Goal: Task Accomplishment & Management: Use online tool/utility

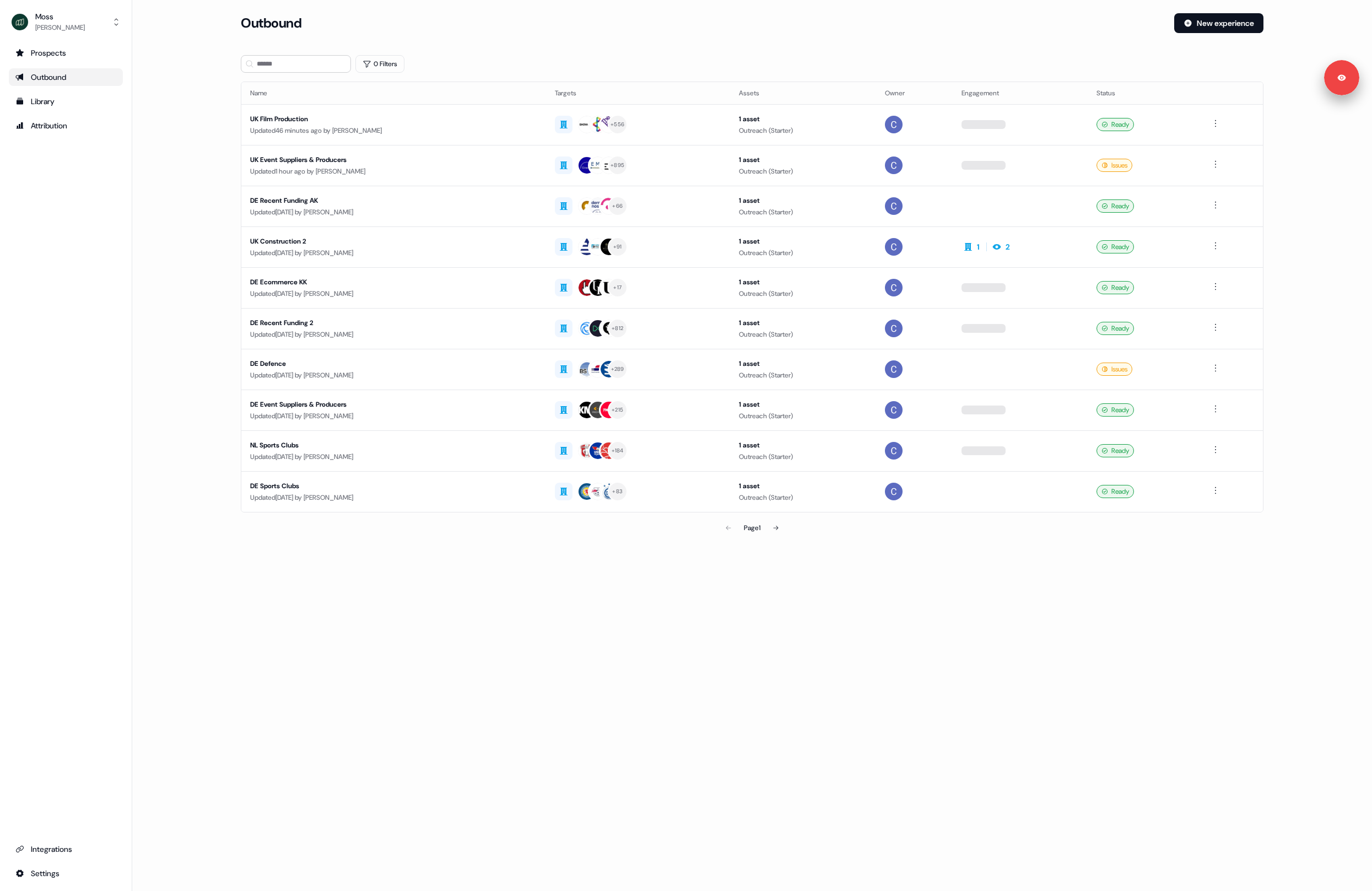
click at [186, 152] on main "Loading... Outbound New experience 0 Filters Name Targets Assets Owner Engageme…" at bounding box center [752, 291] width 1240 height 557
click at [417, 171] on div "Updated 1 hour ago by Catherine Fendt" at bounding box center [392, 171] width 285 height 11
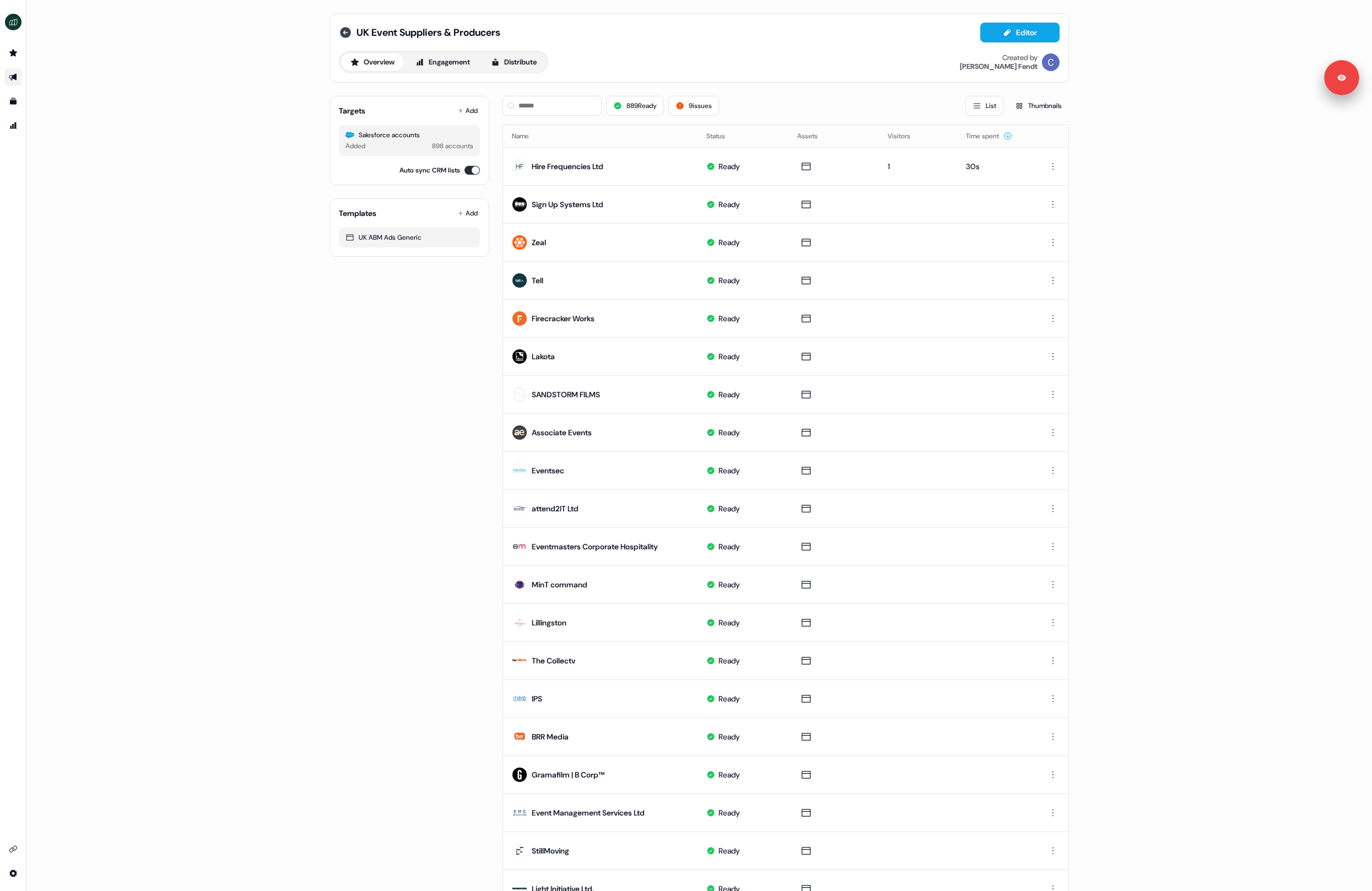
click at [347, 30] on icon at bounding box center [345, 32] width 11 height 11
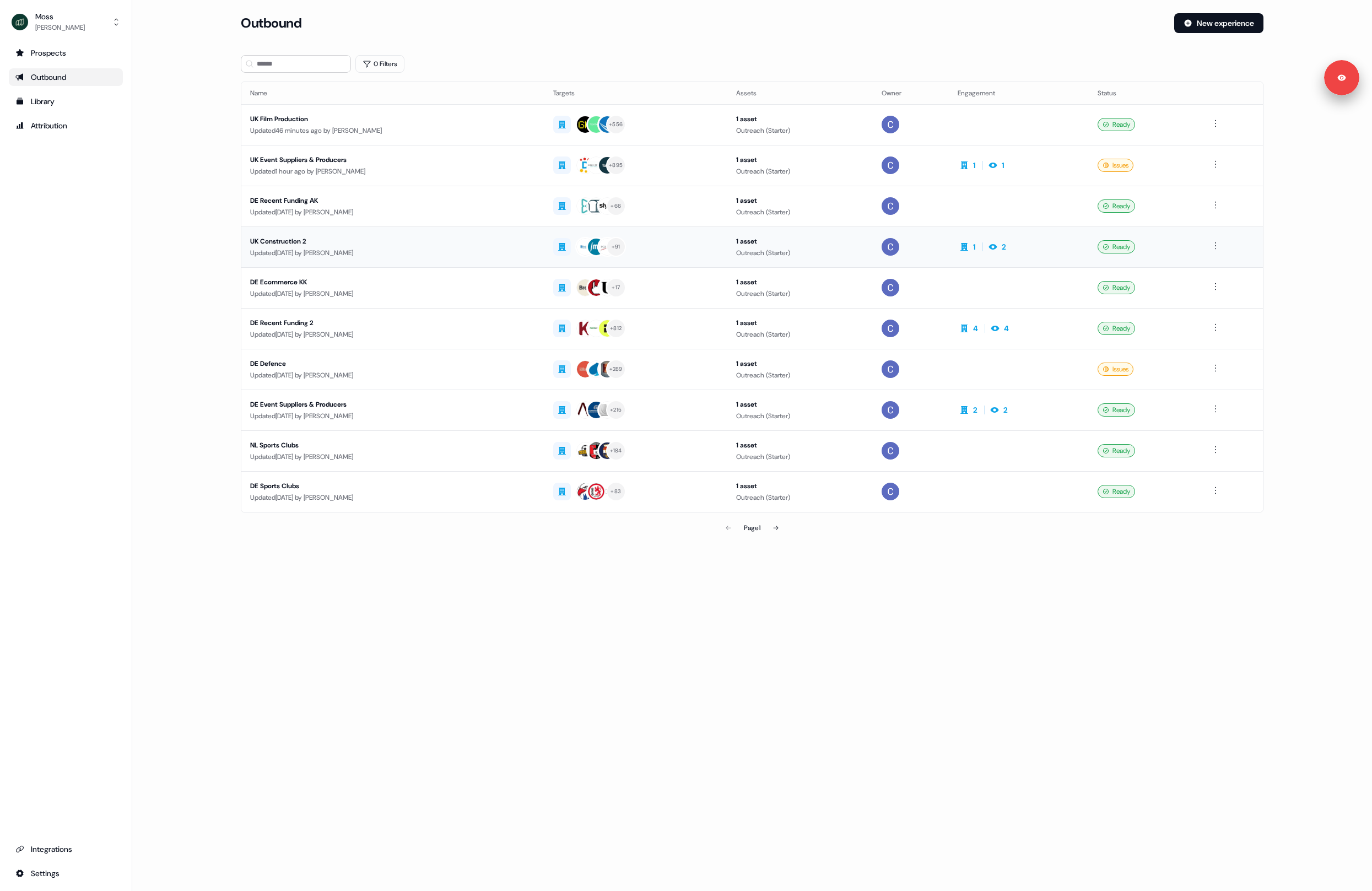
click at [509, 250] on div "Updated 2 days ago by Catherine Fendt" at bounding box center [392, 253] width 285 height 11
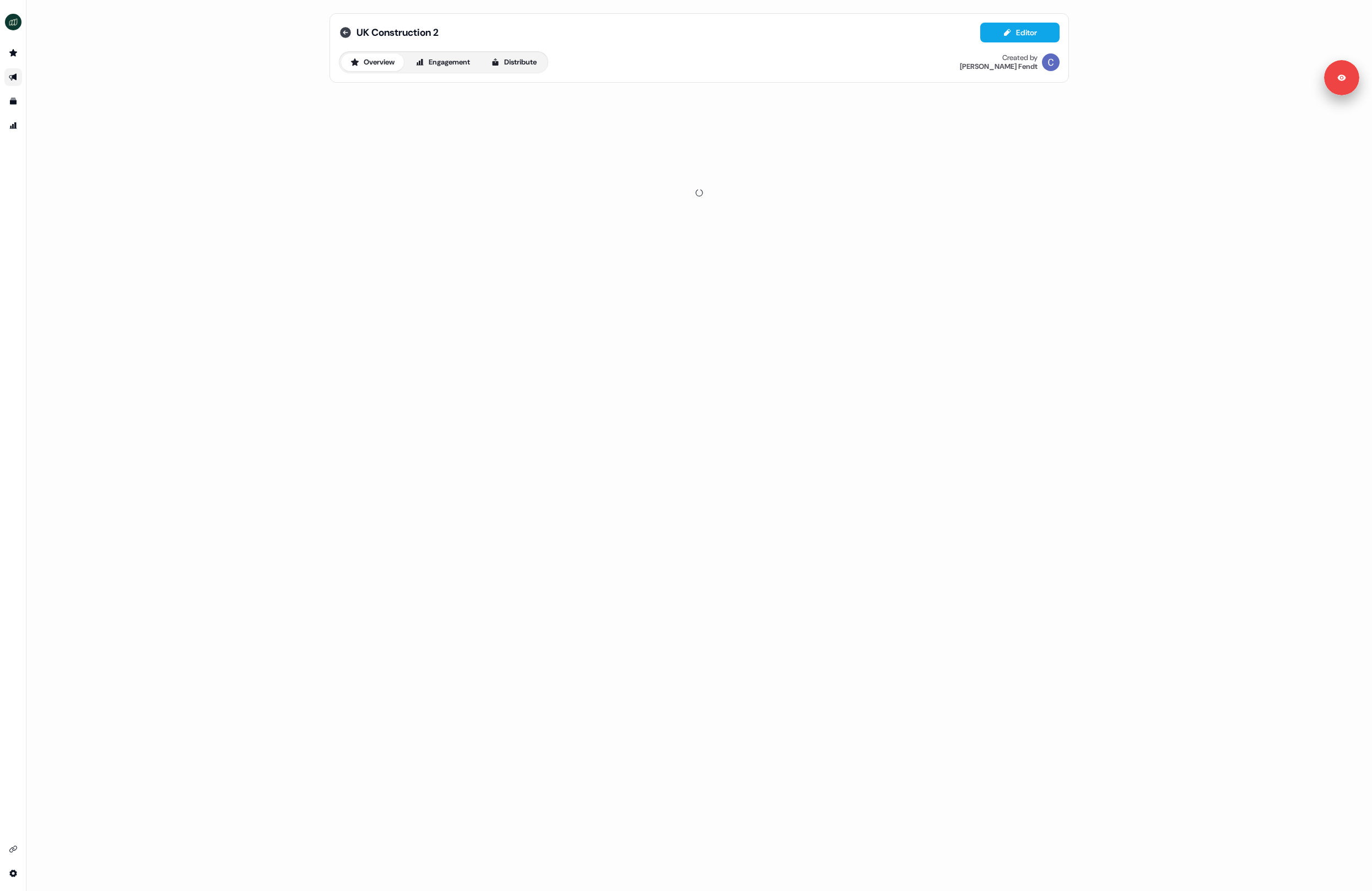
click at [341, 32] on icon at bounding box center [345, 32] width 11 height 11
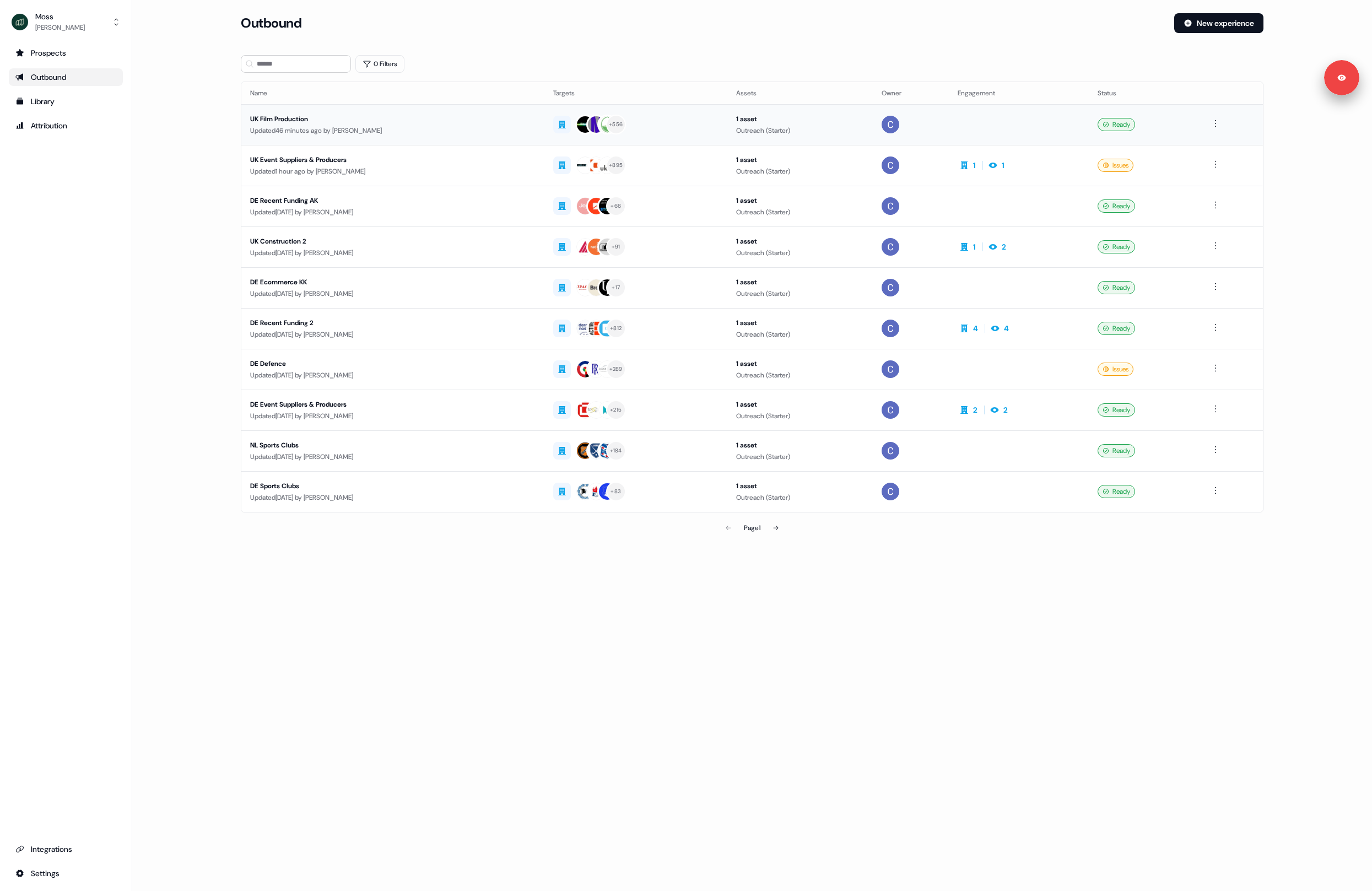
click at [394, 133] on div "Updated 46 minutes ago by Felicity Cator" at bounding box center [392, 130] width 285 height 11
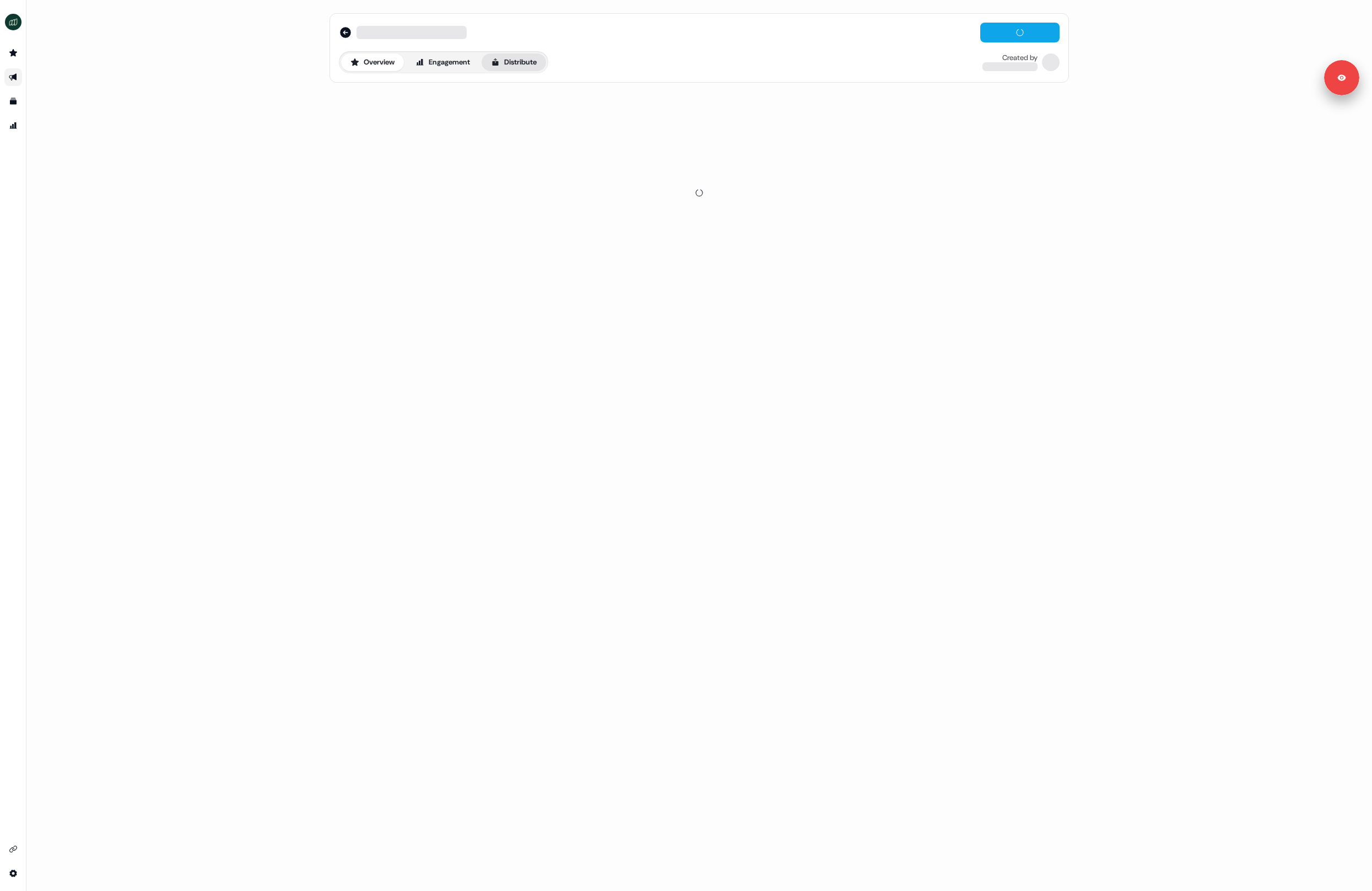
click at [511, 64] on button "Distribute" at bounding box center [513, 62] width 64 height 17
click at [444, 129] on button "Sync to CRM 0 / 1 synced" at bounding box center [699, 134] width 721 height 34
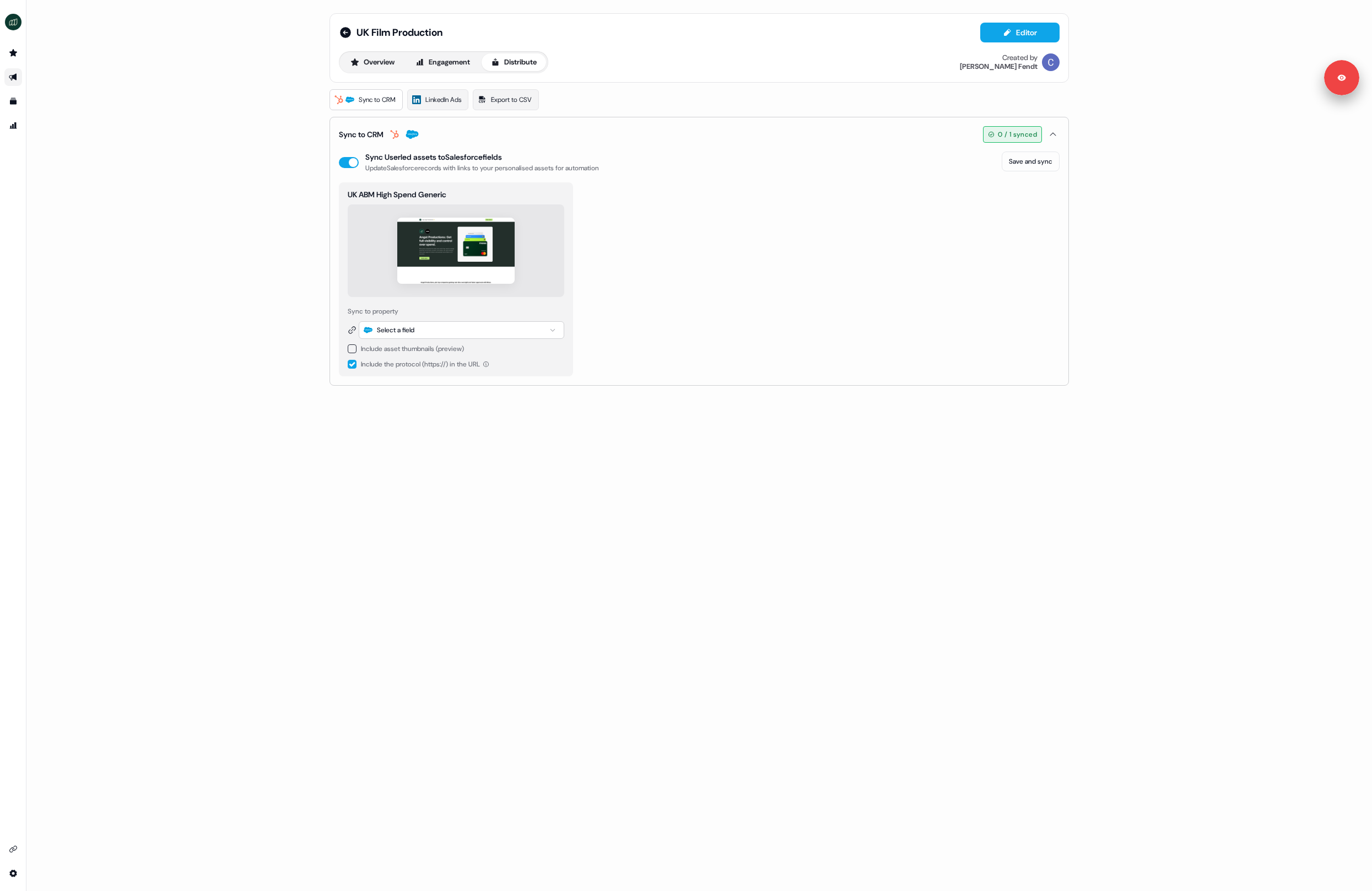
click at [352, 352] on button "button" at bounding box center [352, 349] width 9 height 9
click at [282, 325] on div "UK Film Production Editor Overview Engagement Distribute Created by Catherine F…" at bounding box center [700, 446] width 1346 height 891
click at [4, 21] on img "side nav menu" at bounding box center [13, 22] width 17 height 17
drag, startPoint x: 26, startPoint y: 99, endPoint x: 136, endPoint y: 173, distance: 132.6
click at [26, 100] on div "Logout" at bounding box center [56, 91] width 105 height 19
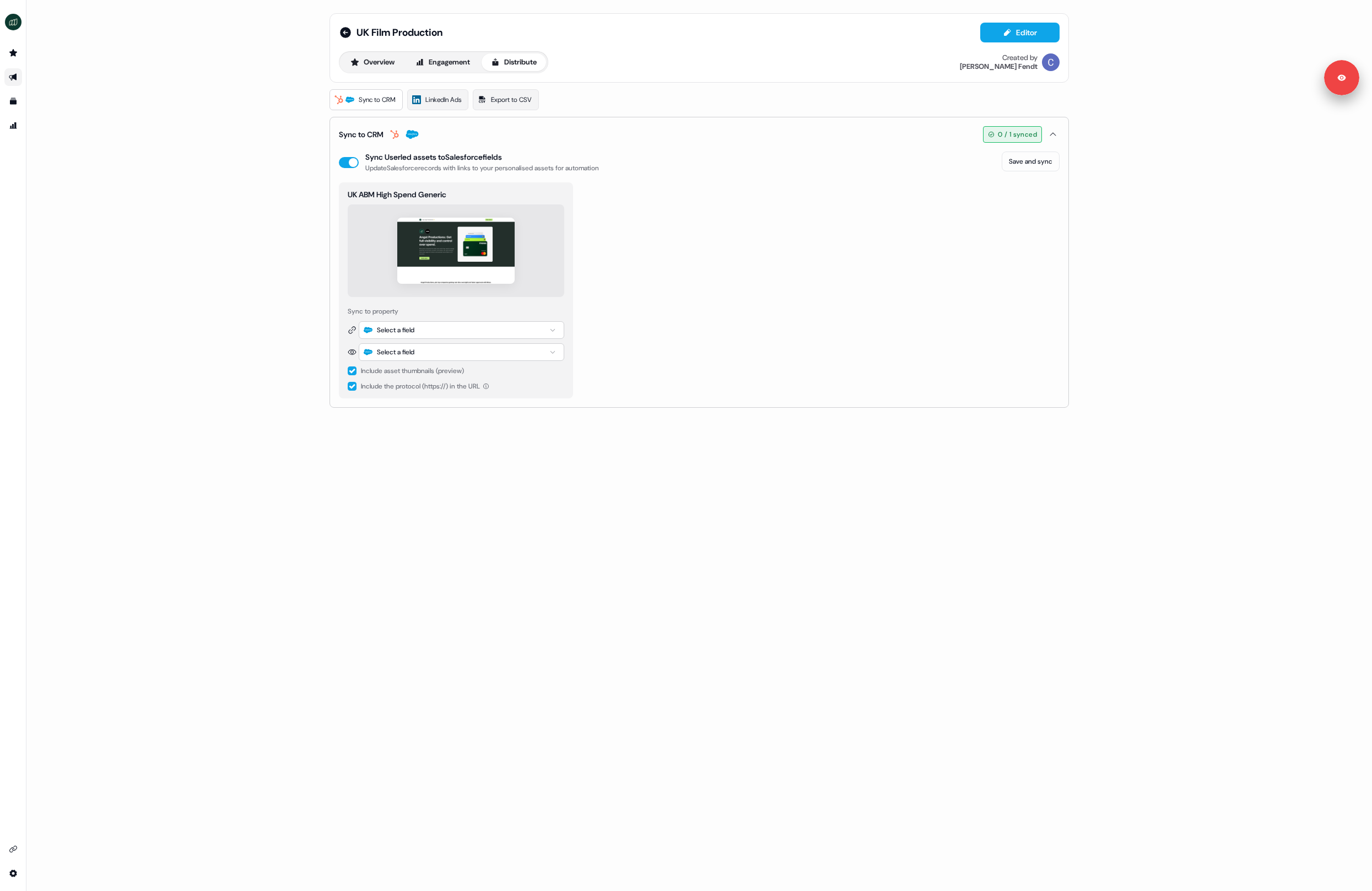
drag, startPoint x: 196, startPoint y: 334, endPoint x: 194, endPoint y: 295, distance: 39.1
click at [196, 334] on div "UK Film Production Editor Overview Engagement Distribute Created by Catherine F…" at bounding box center [700, 446] width 1346 height 891
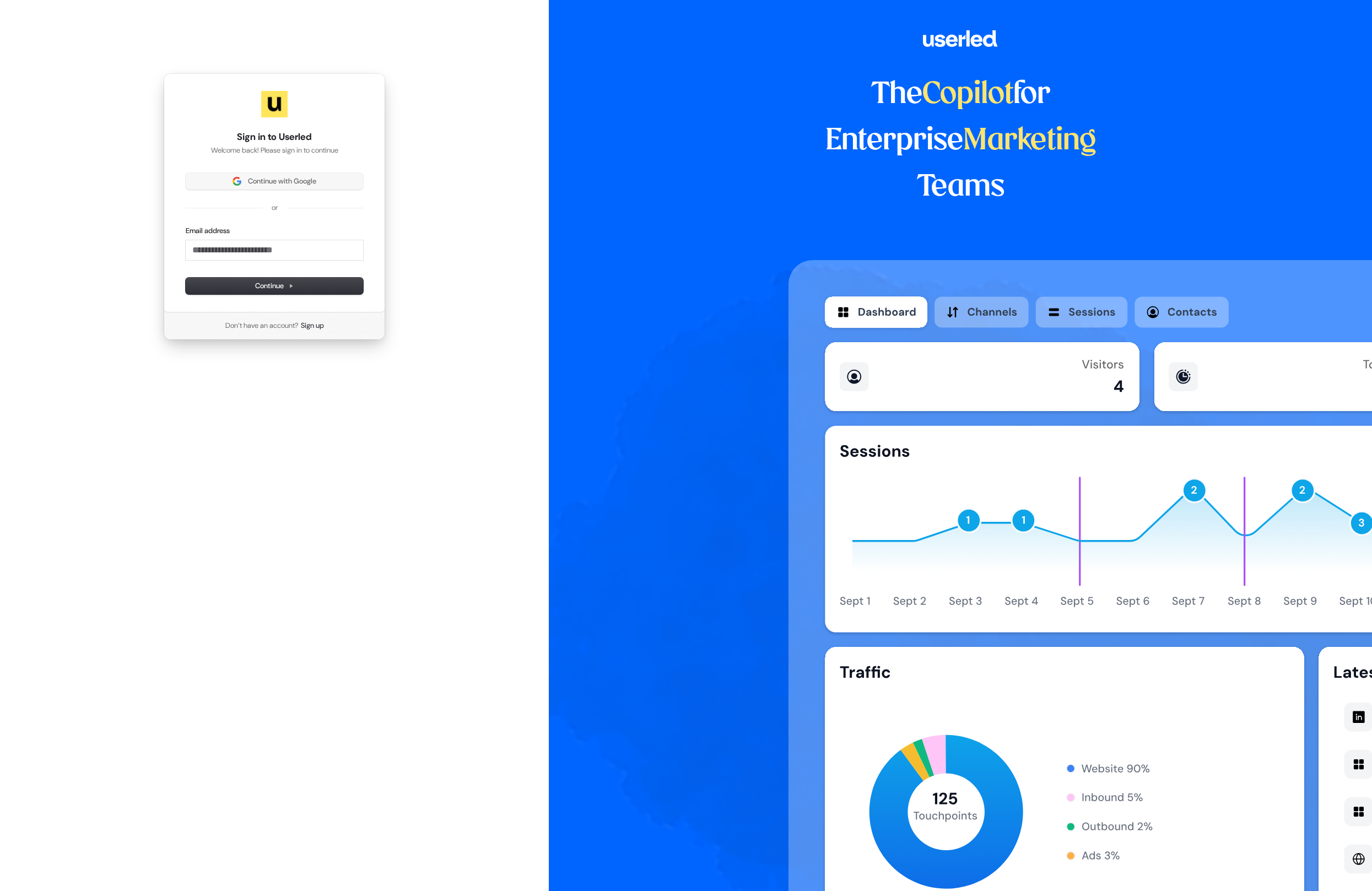
drag, startPoint x: 308, startPoint y: 168, endPoint x: 299, endPoint y: 180, distance: 15.0
click at [308, 168] on div "Sign in to Userled Welcome back! Please sign in to continue Continue with Googl…" at bounding box center [274, 193] width 222 height 239
click at [297, 183] on span "Continue with Google" at bounding box center [282, 181] width 69 height 10
click at [592, 209] on div "The Copilot for Enterprise Marketing Teams" at bounding box center [960, 446] width 823 height 891
